Goal: Use online tool/utility: Utilize a website feature to perform a specific function

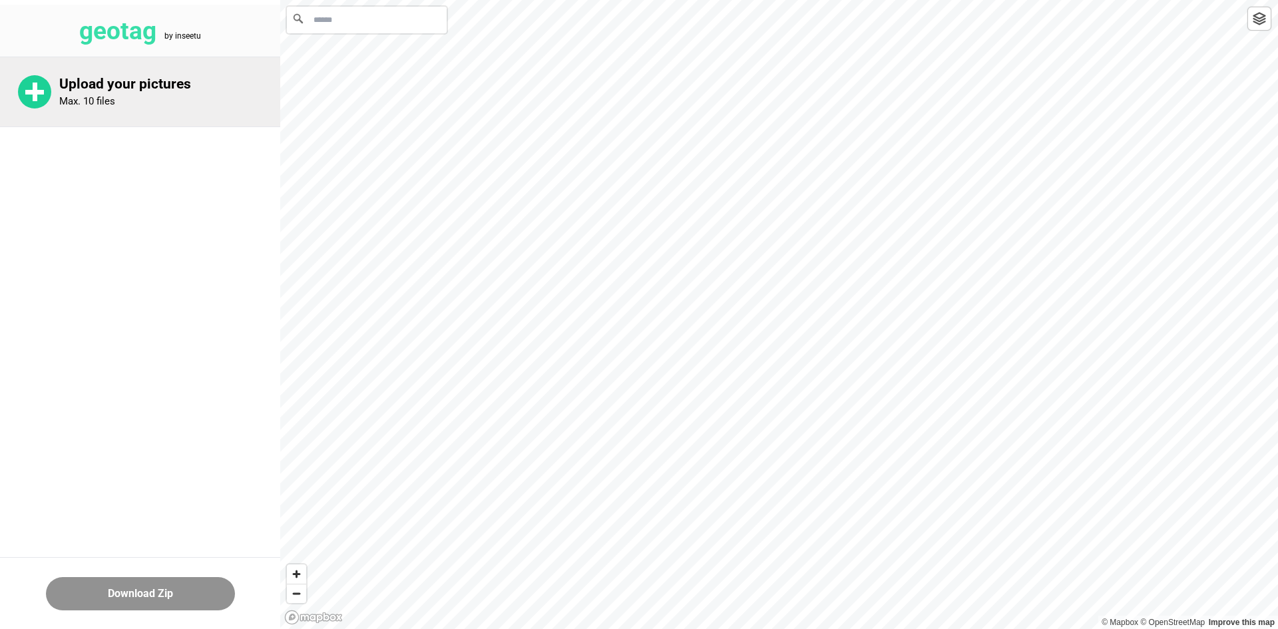
click at [140, 95] on div "Upload your pictures Max. 10 files" at bounding box center [169, 92] width 221 height 32
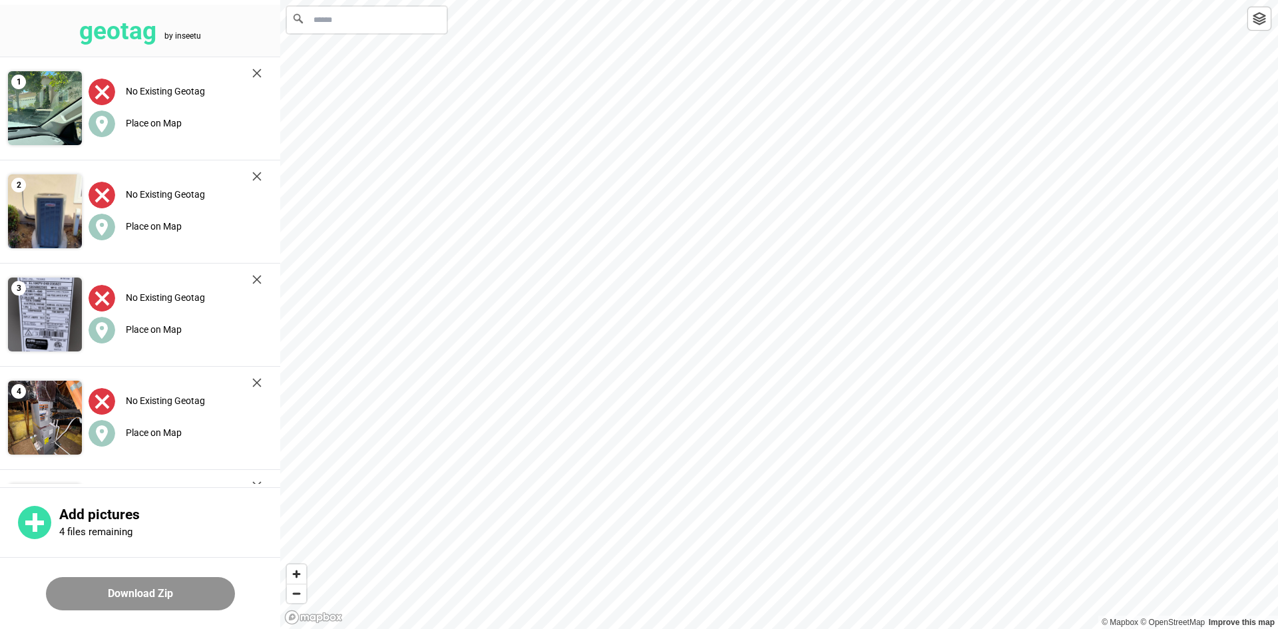
click at [387, 21] on input "Search" at bounding box center [367, 20] width 160 height 27
paste input "**********"
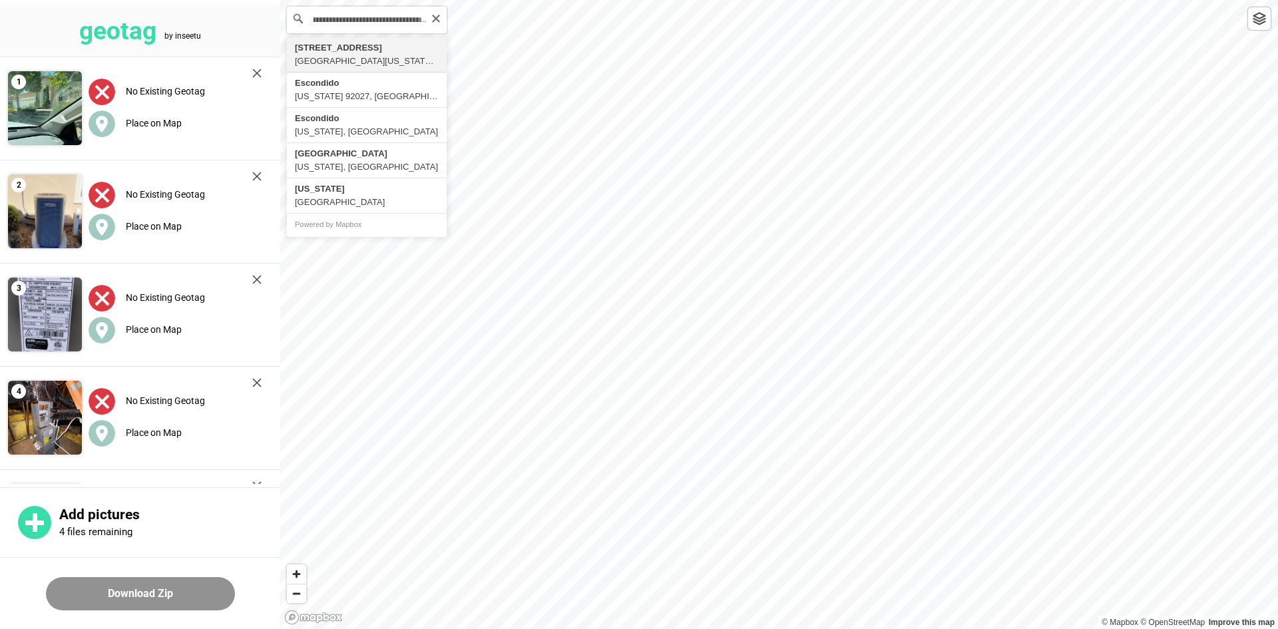
type input "**********"
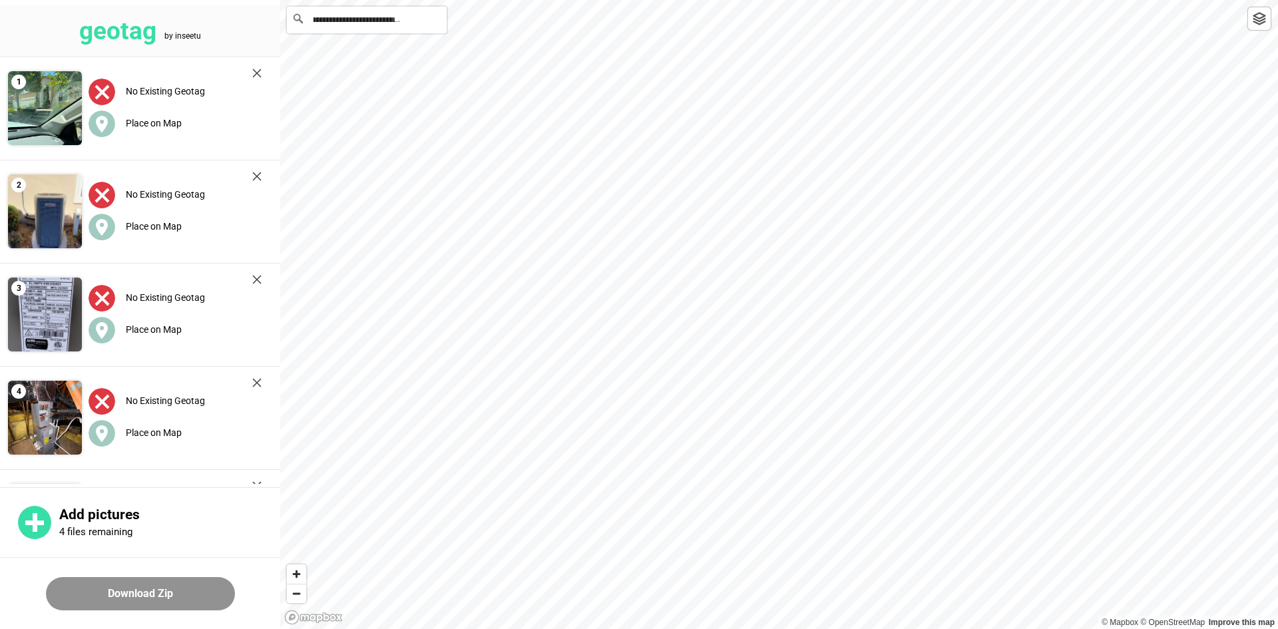
scroll to position [0, 0]
click at [134, 120] on label "Place on Map" at bounding box center [154, 123] width 56 height 11
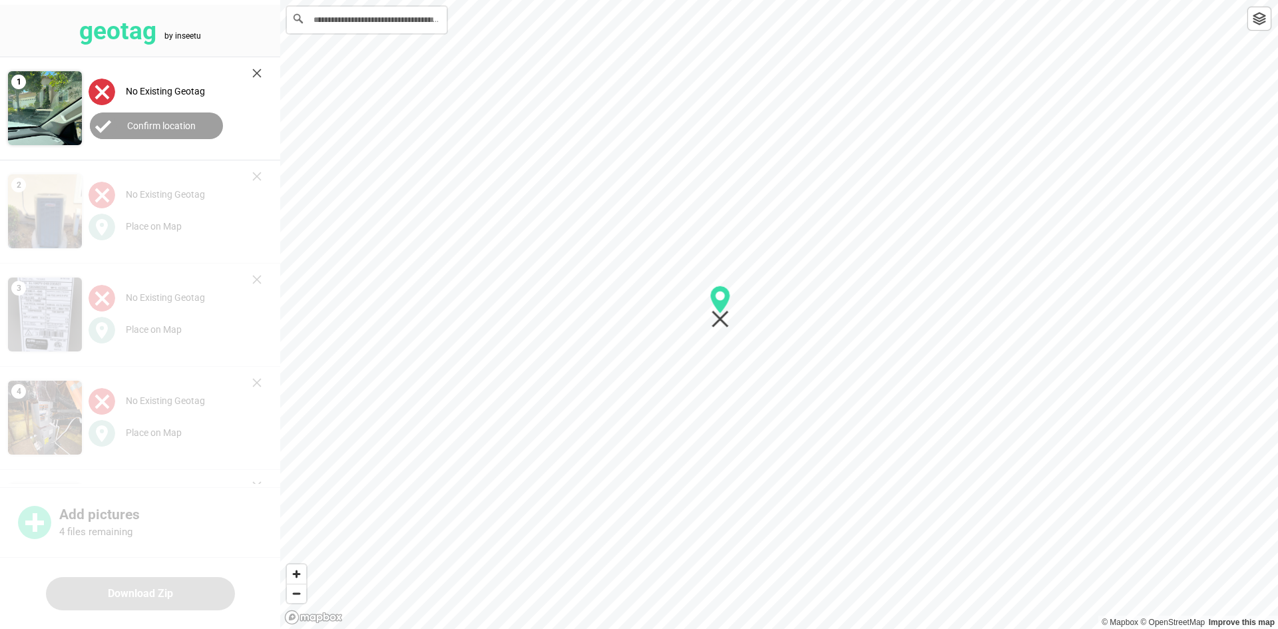
click at [144, 125] on label "Confirm location" at bounding box center [161, 125] width 69 height 11
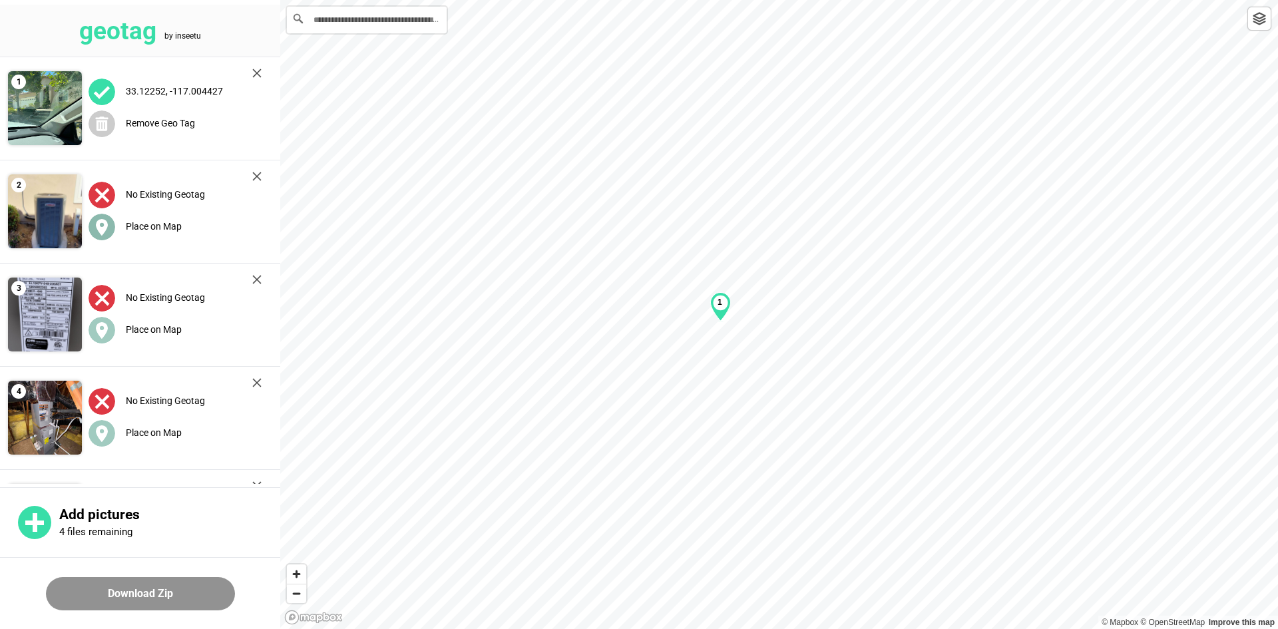
click at [124, 218] on div "Place on Map" at bounding box center [175, 226] width 173 height 27
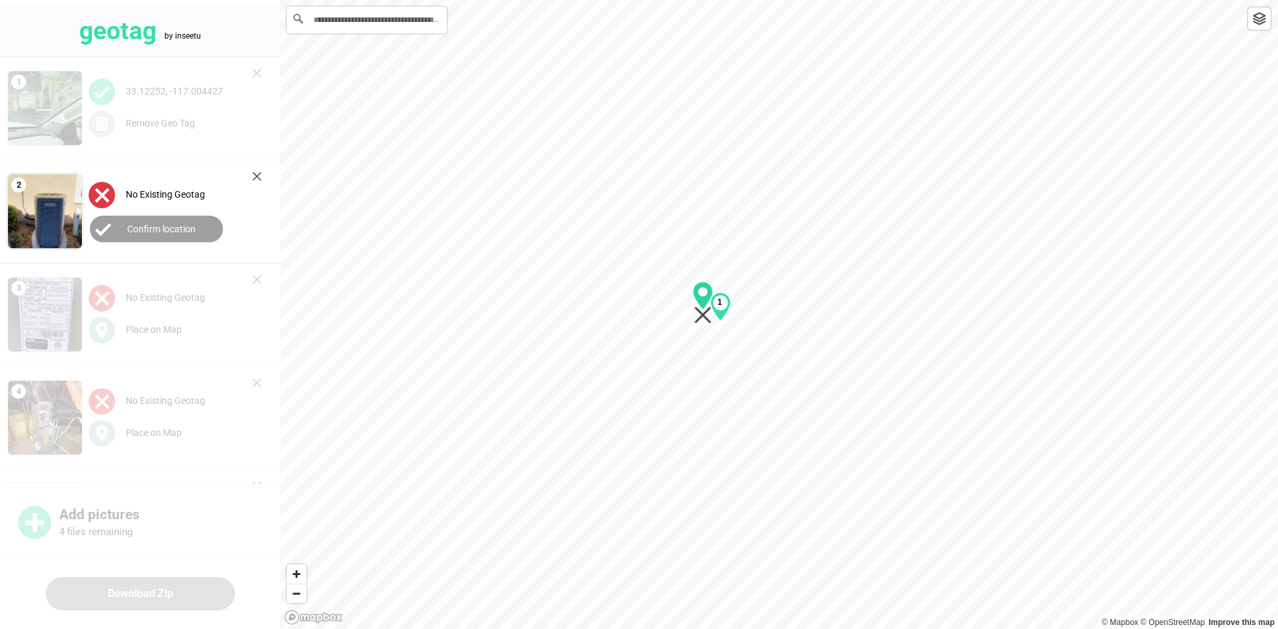
drag, startPoint x: 783, startPoint y: 327, endPoint x: 706, endPoint y: 313, distance: 77.9
click at [706, 313] on icon "Map marker" at bounding box center [702, 315] width 17 height 17
click at [162, 230] on label "Confirm location" at bounding box center [161, 229] width 69 height 11
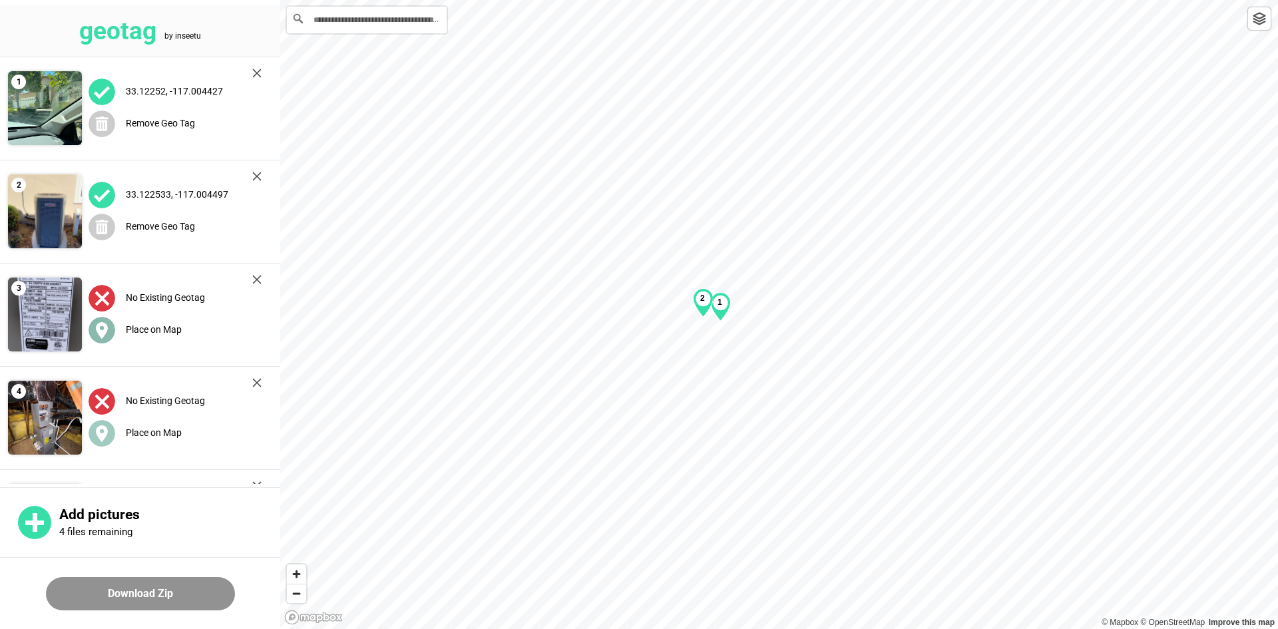
click at [126, 331] on label "Place on Map" at bounding box center [154, 329] width 56 height 11
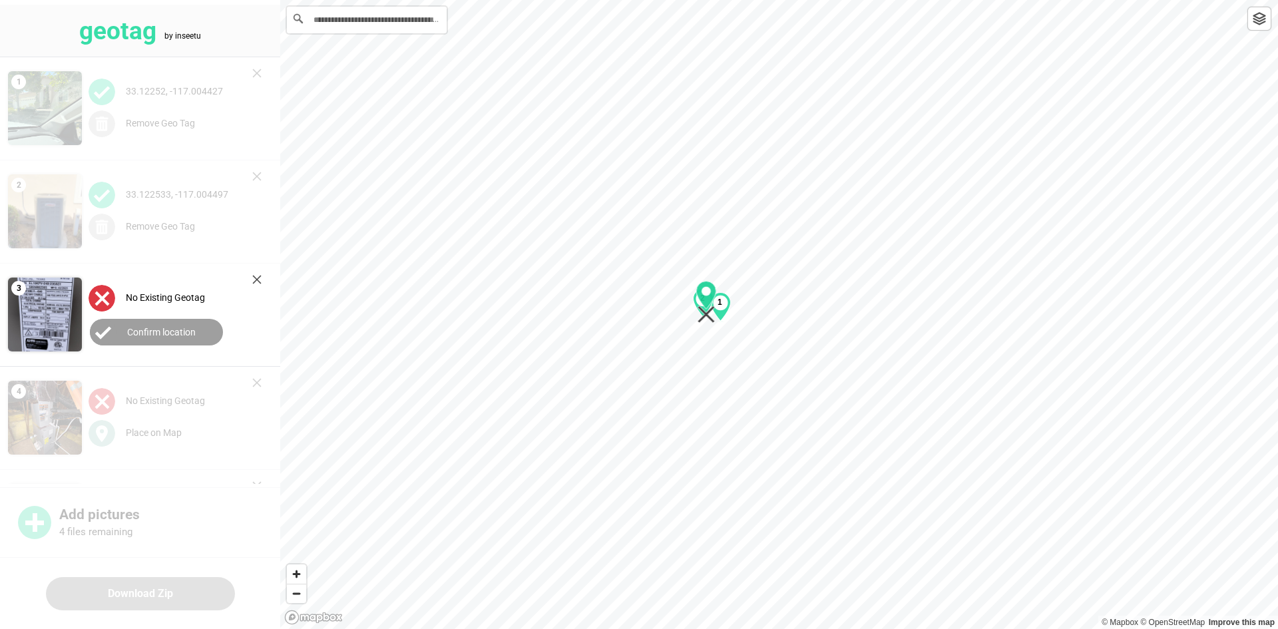
drag, startPoint x: 782, startPoint y: 331, endPoint x: 697, endPoint y: 319, distance: 85.5
click at [709, 0] on div "1 2" at bounding box center [779, 0] width 998 height 0
drag, startPoint x: 196, startPoint y: 333, endPoint x: 134, endPoint y: 399, distance: 90.8
click at [196, 333] on button "Confirm location" at bounding box center [156, 332] width 133 height 27
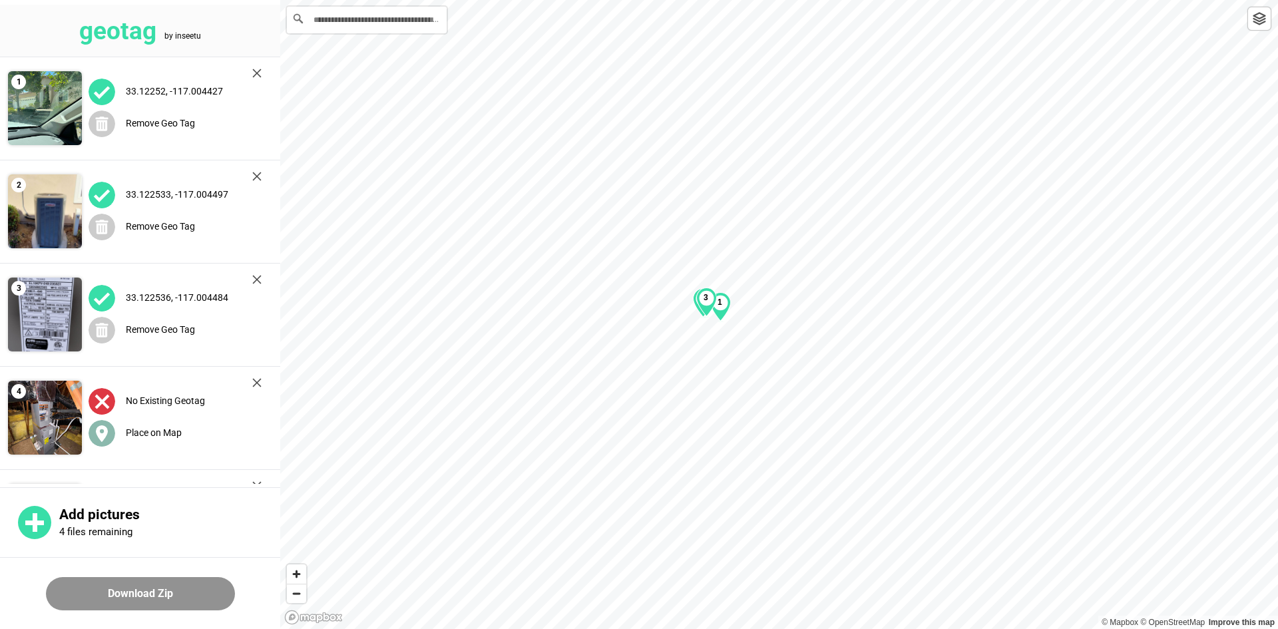
click at [158, 440] on div "Place on Map" at bounding box center [175, 432] width 173 height 27
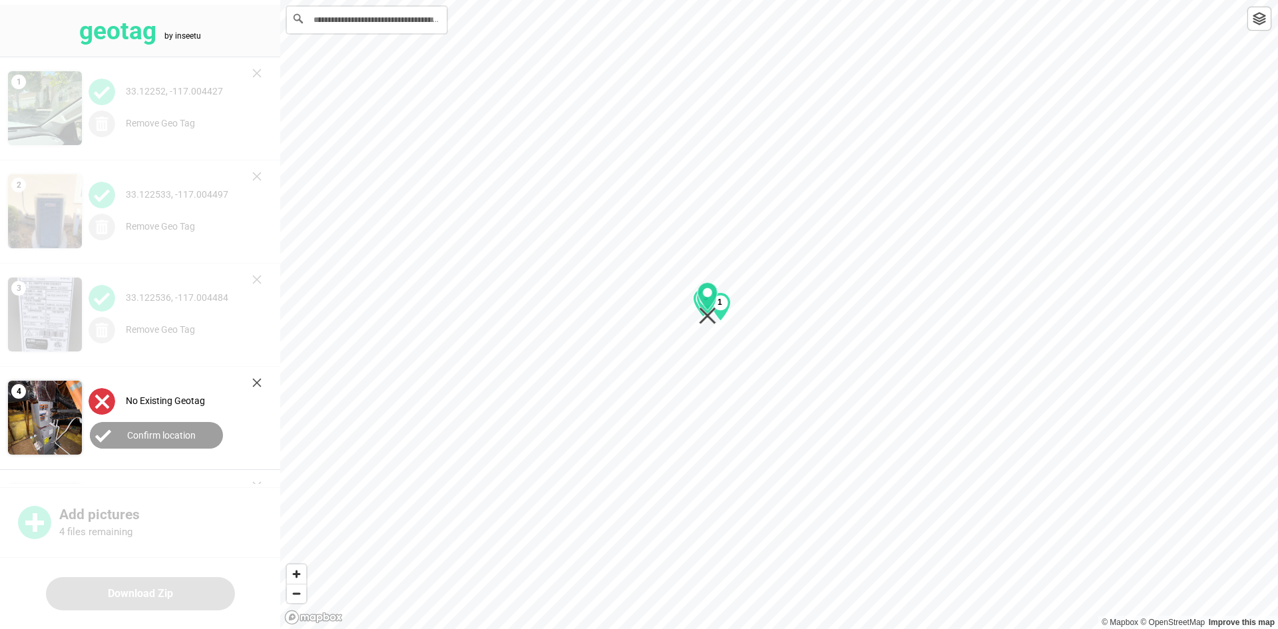
drag, startPoint x: 778, startPoint y: 329, endPoint x: 709, endPoint y: 317, distance: 70.1
click at [707, 317] on icon "Map marker" at bounding box center [707, 315] width 17 height 17
click at [125, 437] on button "Confirm location" at bounding box center [156, 435] width 133 height 27
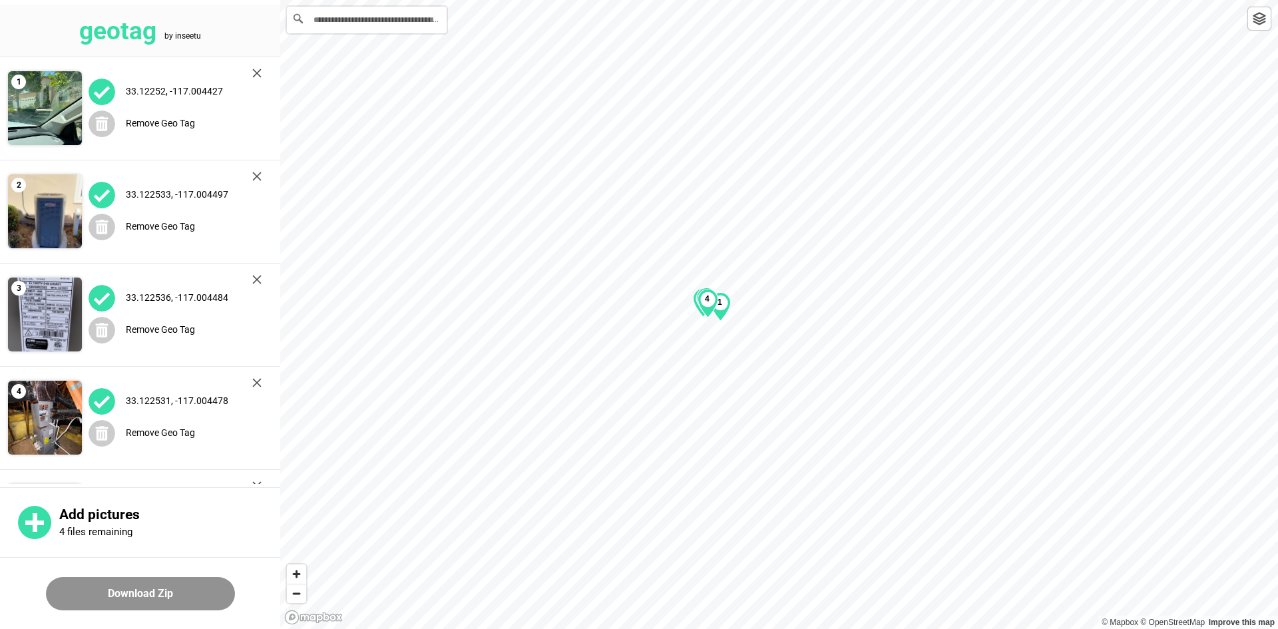
scroll to position [192, 0]
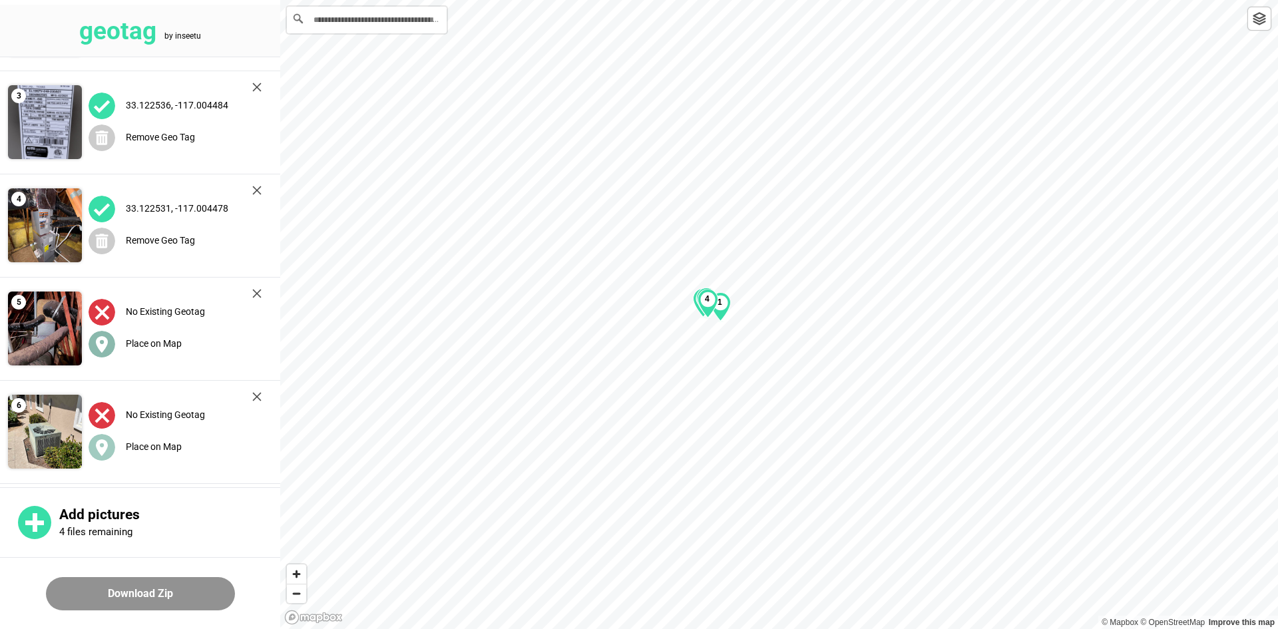
click at [162, 334] on div "Place on Map" at bounding box center [175, 343] width 173 height 27
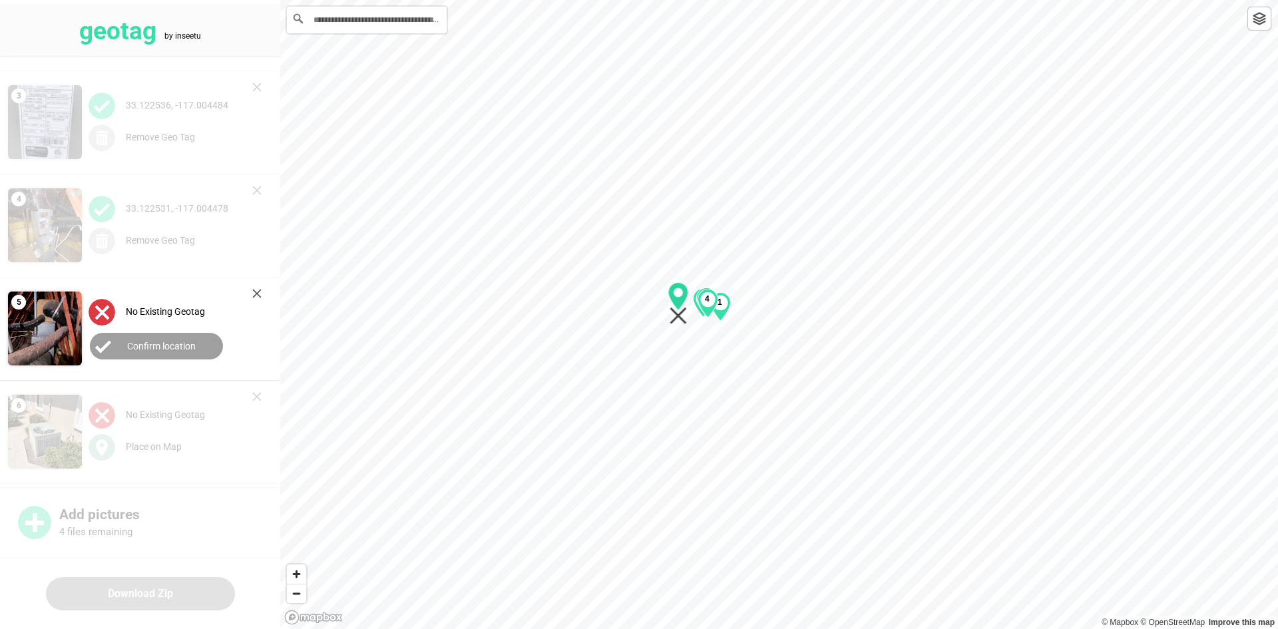
click at [705, 0] on div "1 2 3 4" at bounding box center [779, 0] width 998 height 0
click at [711, 321] on icon "Map marker" at bounding box center [708, 303] width 21 height 43
click at [178, 355] on button "Confirm location" at bounding box center [156, 346] width 133 height 27
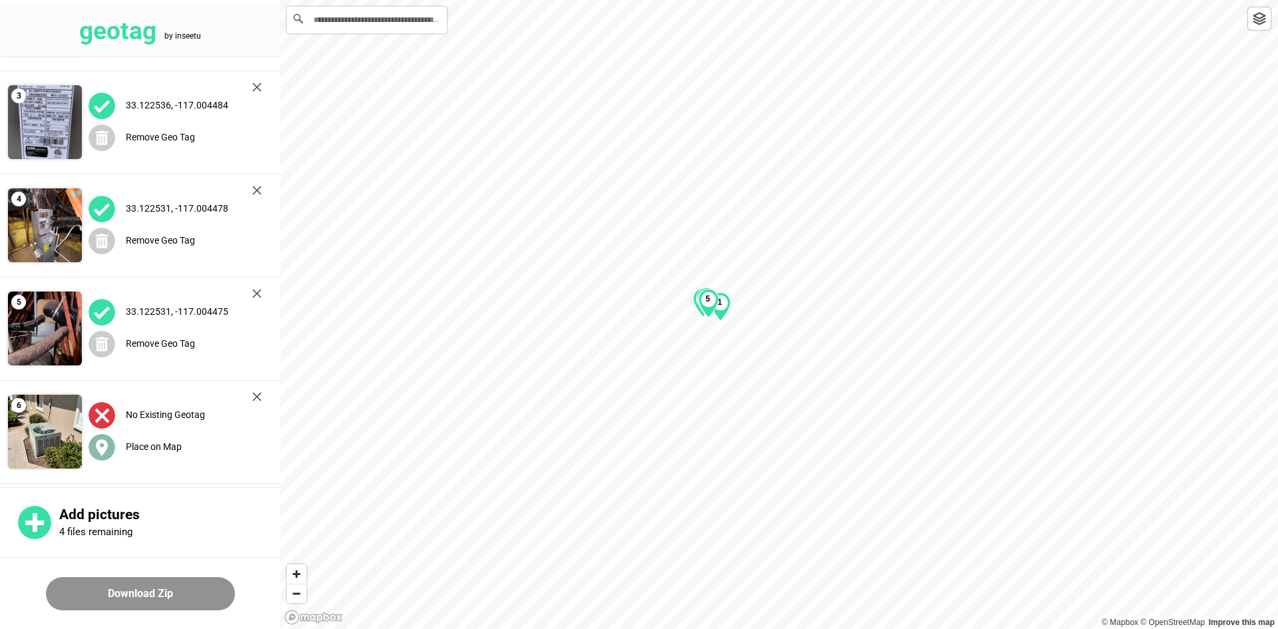
click at [135, 445] on label "Place on Map" at bounding box center [154, 446] width 56 height 11
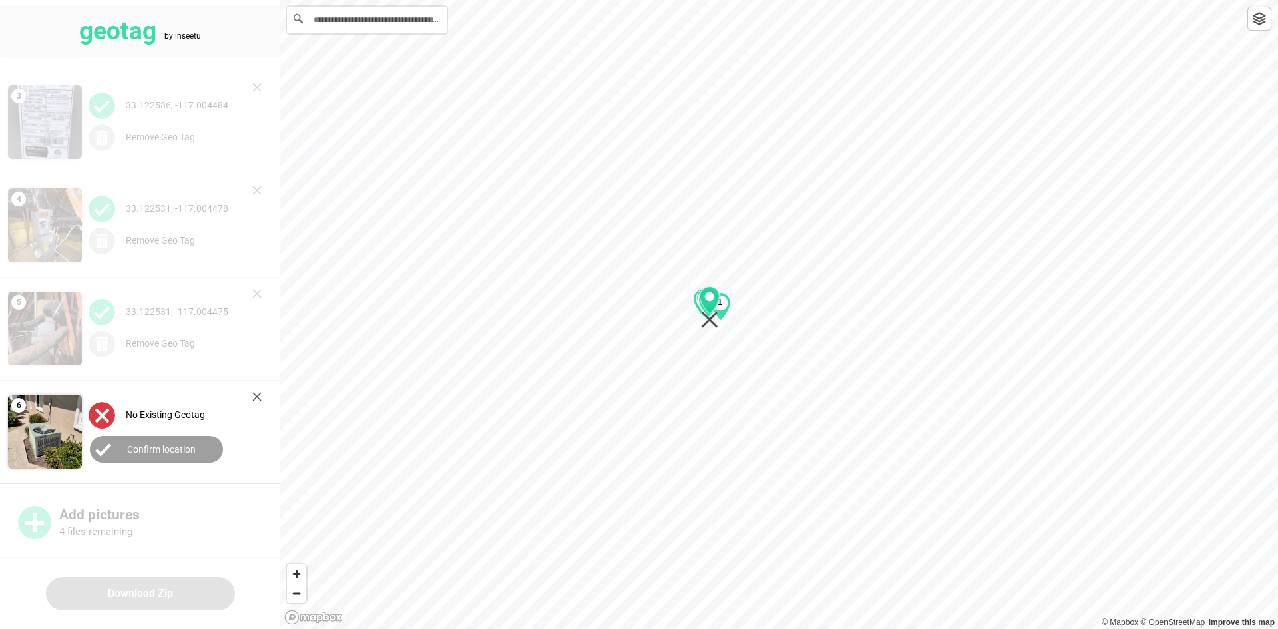
drag, startPoint x: 773, startPoint y: 331, endPoint x: 706, endPoint y: 325, distance: 66.9
click at [703, 324] on icon "Map marker" at bounding box center [709, 319] width 17 height 17
click at [193, 449] on label "Confirm location" at bounding box center [161, 449] width 69 height 11
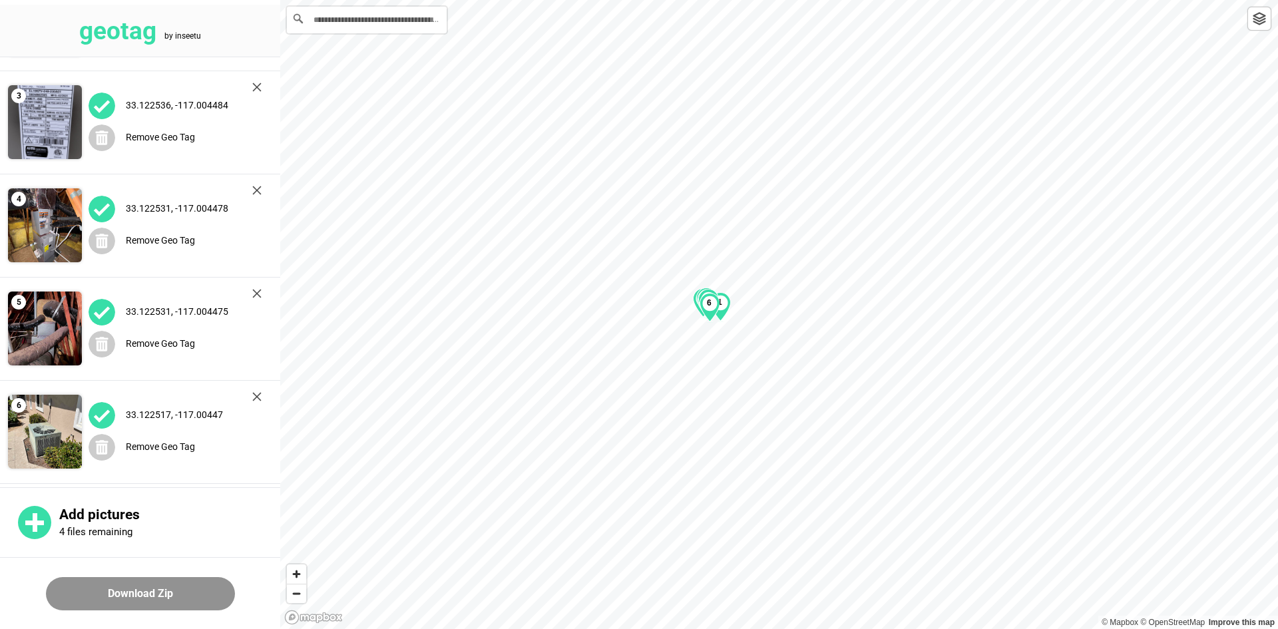
click at [150, 598] on button "Download Zip" at bounding box center [140, 593] width 189 height 33
